Goal: Task Accomplishment & Management: Manage account settings

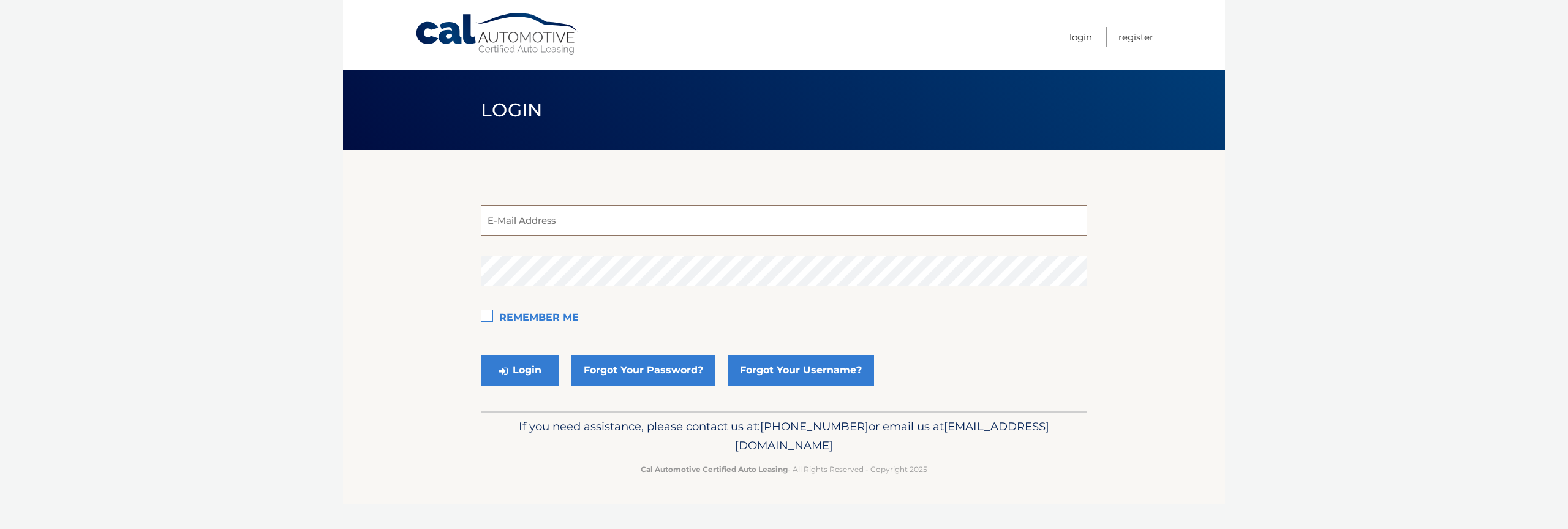
click at [853, 226] on input "email" at bounding box center [784, 221] width 607 height 31
type input "estest@easternstandard.com"
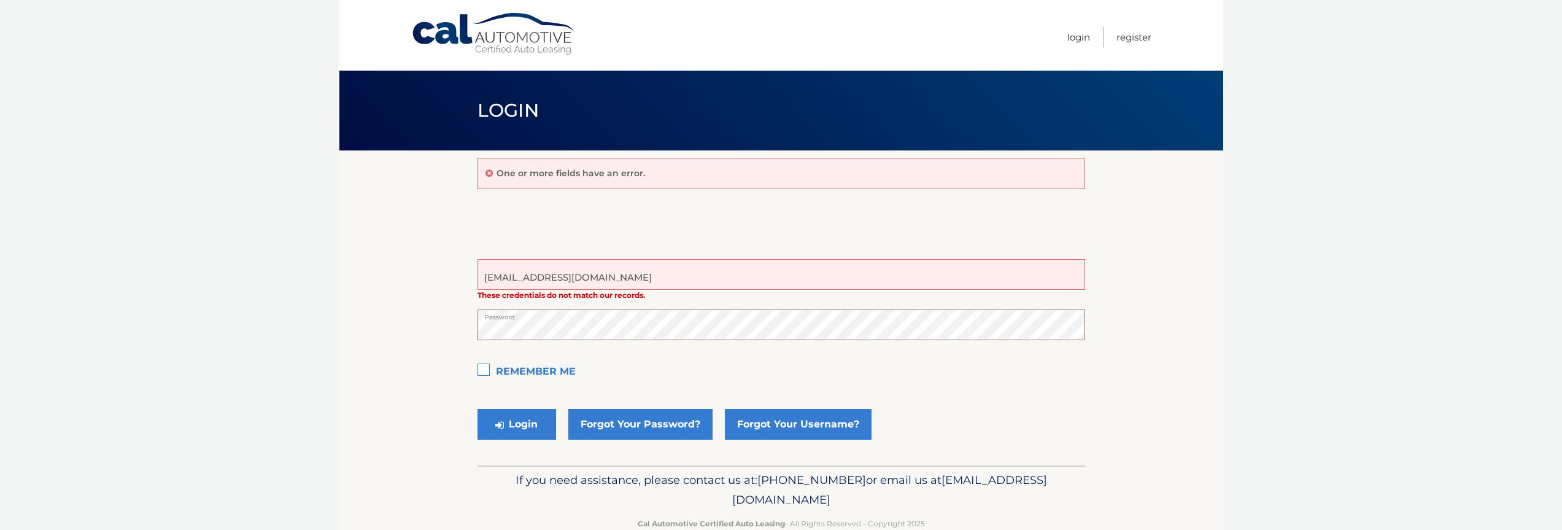
click at [478, 409] on button "Login" at bounding box center [517, 424] width 79 height 31
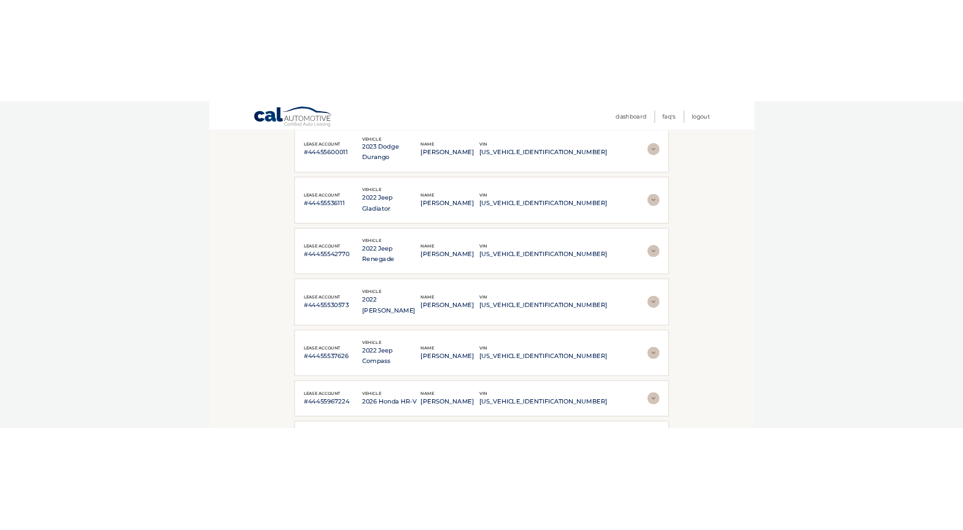
scroll to position [221, 0]
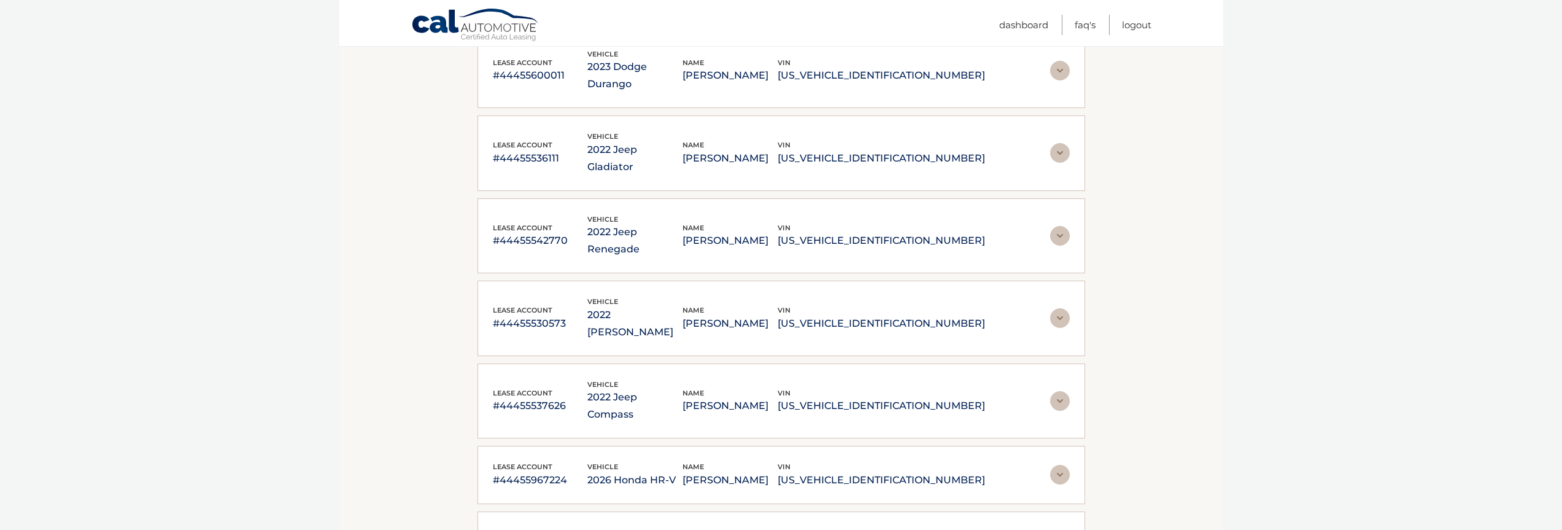
click at [1048, 63] on div "lease account #44455600011 vehicle 2023 Dodge Durango name [PERSON_NAME] vin [U…" at bounding box center [781, 70] width 577 height 45
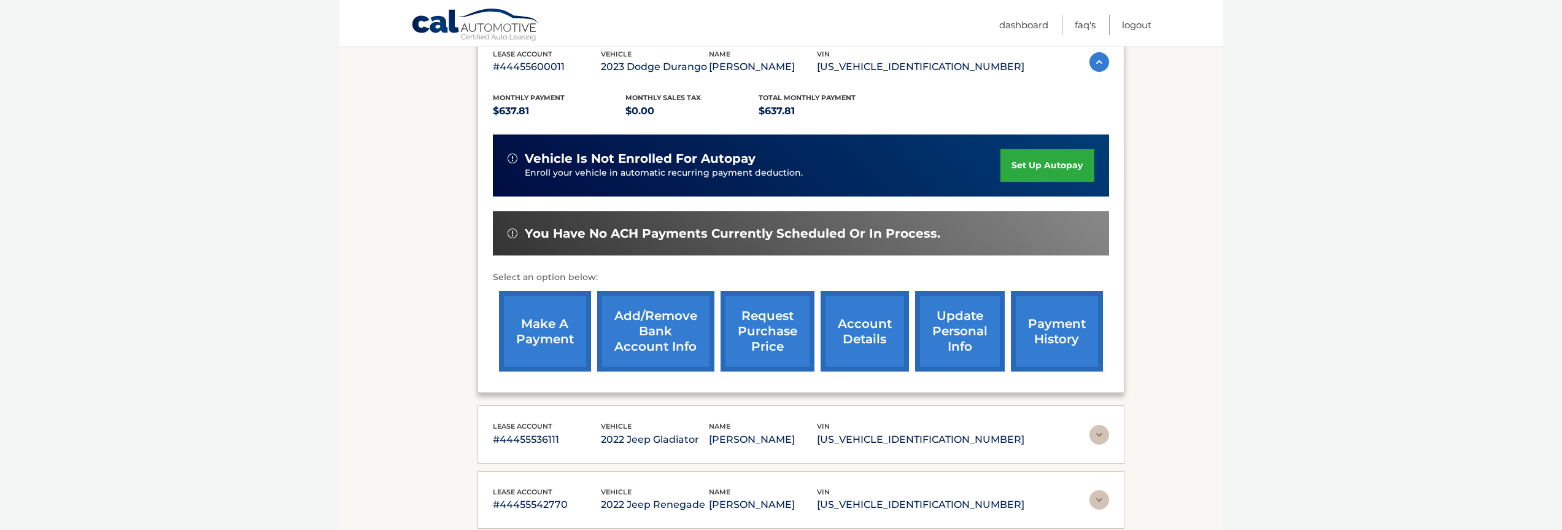
click at [771, 342] on link "request purchase price" at bounding box center [768, 331] width 94 height 80
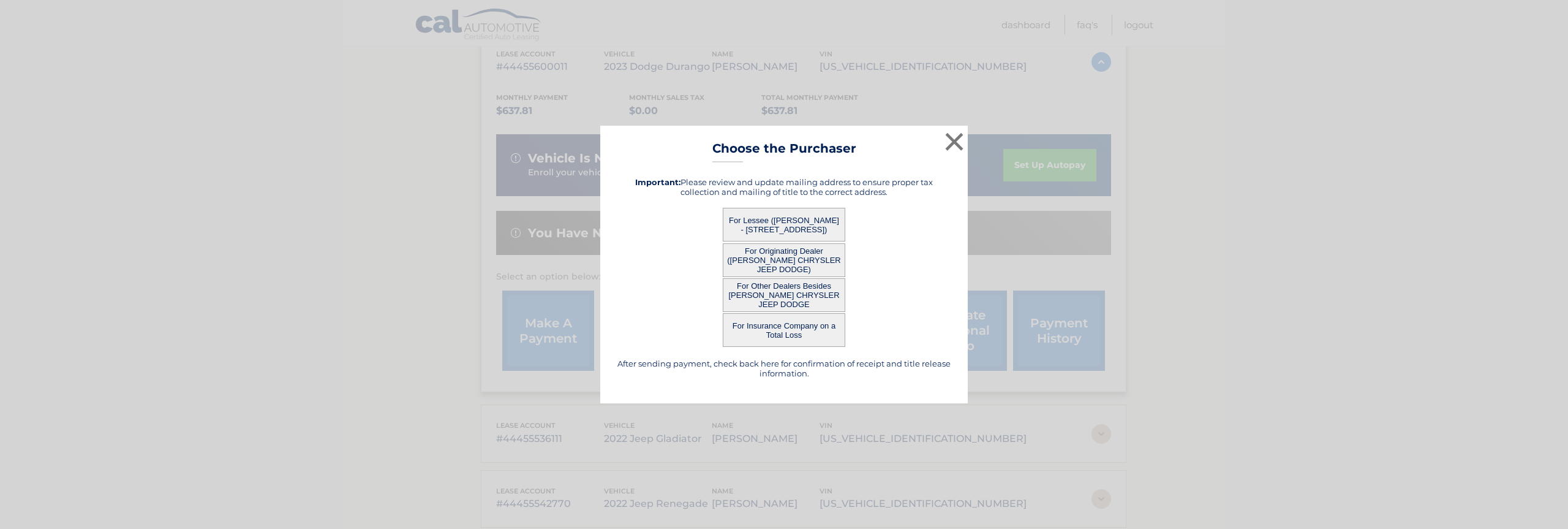
click at [767, 233] on button "For Lessee ([PERSON_NAME] - [STREET_ADDRESS])" at bounding box center [784, 225] width 123 height 34
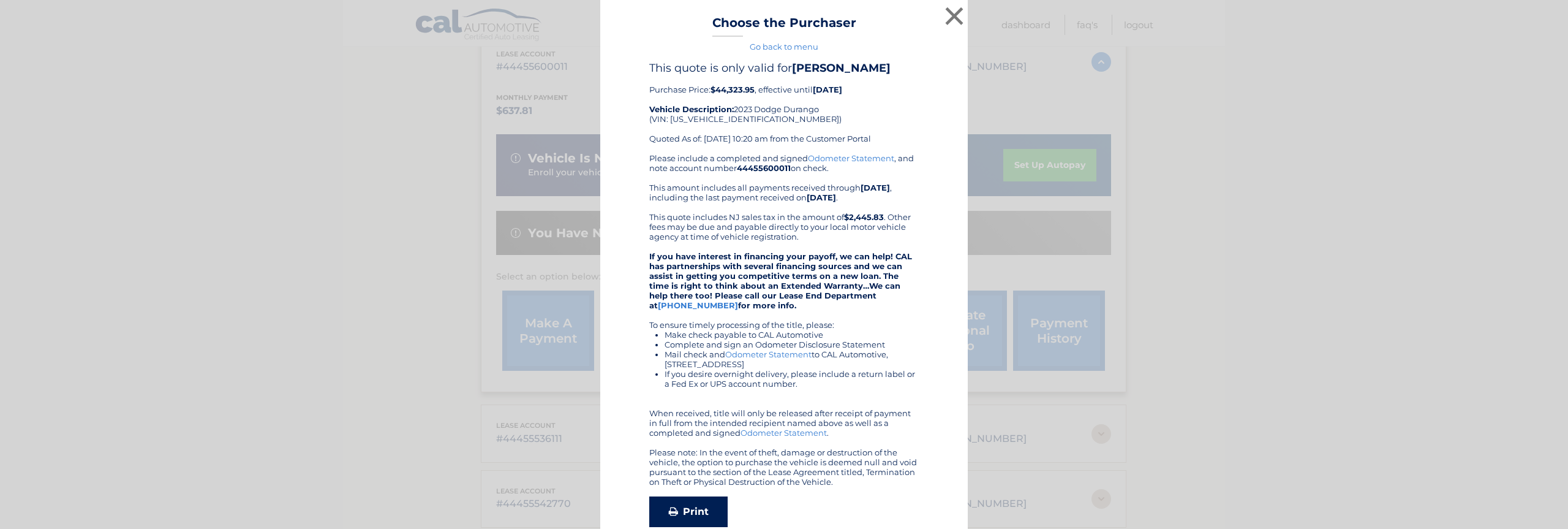
click at [689, 513] on link "Print" at bounding box center [689, 511] width 79 height 31
